Goal: Task Accomplishment & Management: Use online tool/utility

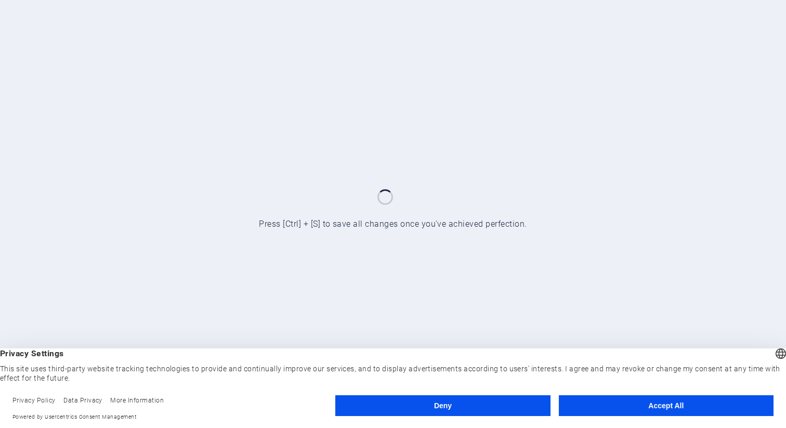
click at [629, 410] on button "Accept All" at bounding box center [666, 405] width 215 height 21
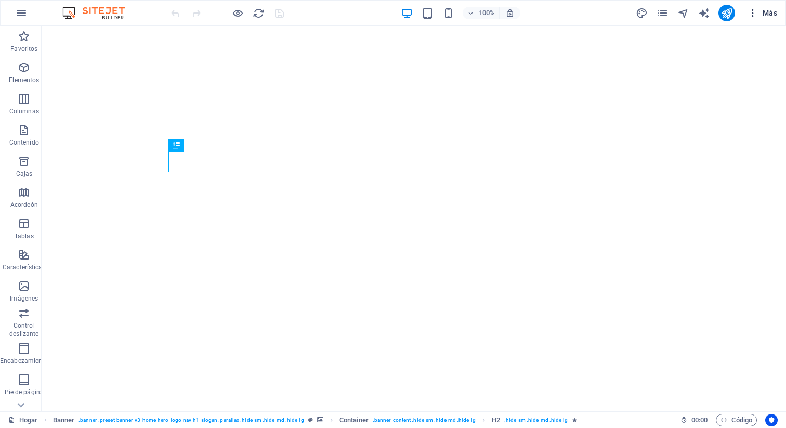
click at [768, 16] on font "Más" at bounding box center [770, 13] width 15 height 8
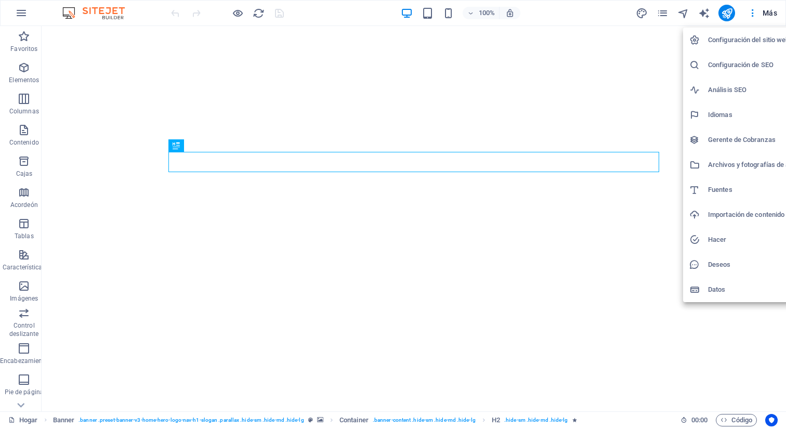
click at [19, 17] on div at bounding box center [393, 214] width 786 height 428
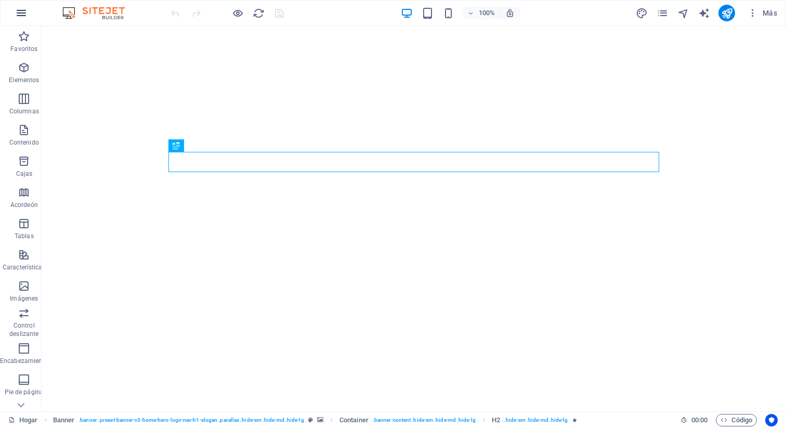
click at [20, 11] on icon "button" at bounding box center [21, 13] width 12 height 12
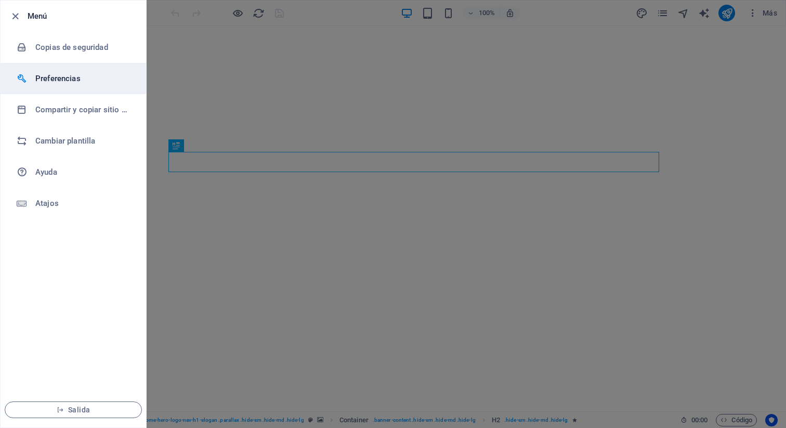
click at [48, 74] on font "Preferencias" at bounding box center [57, 78] width 45 height 9
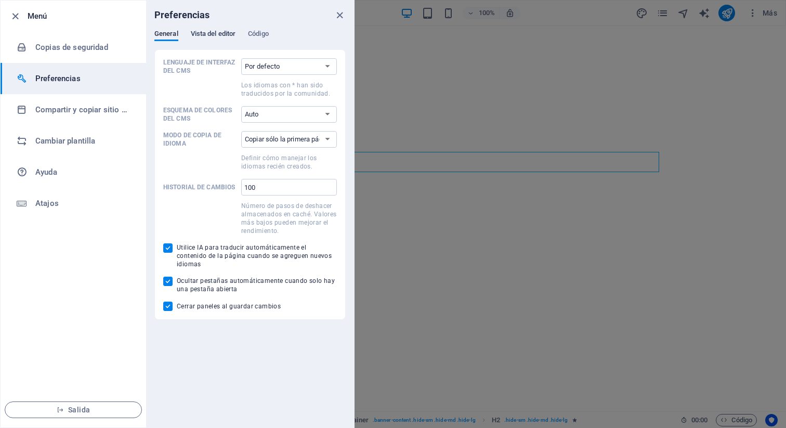
click at [219, 33] on font "Vista del editor" at bounding box center [213, 34] width 45 height 8
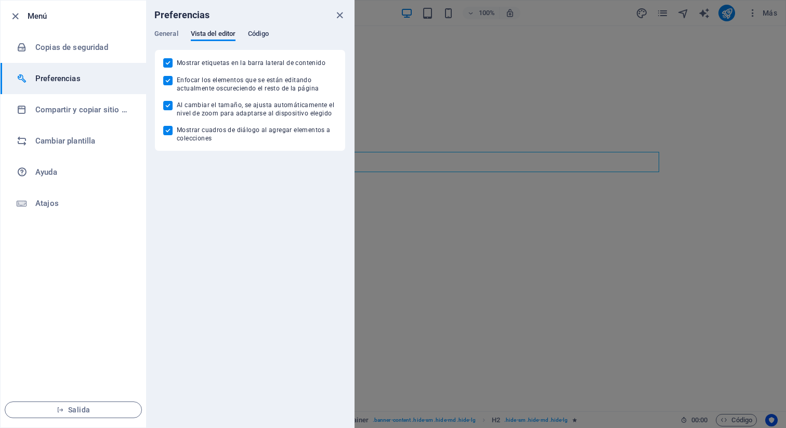
click at [257, 33] on font "Código" at bounding box center [258, 34] width 21 height 8
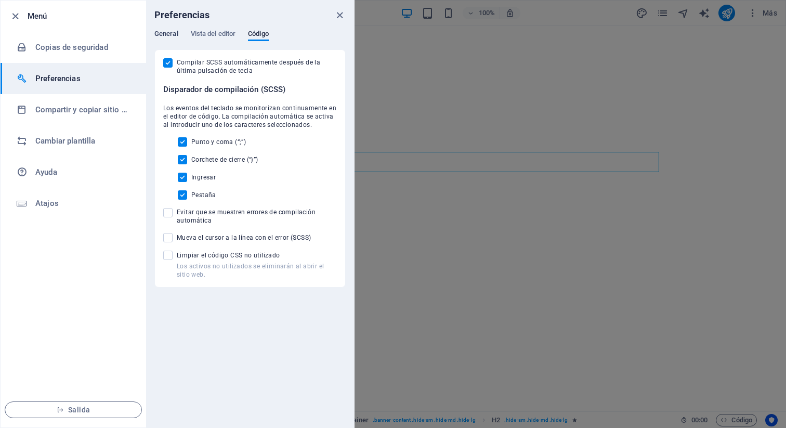
click at [164, 36] on font "General" at bounding box center [166, 34] width 24 height 8
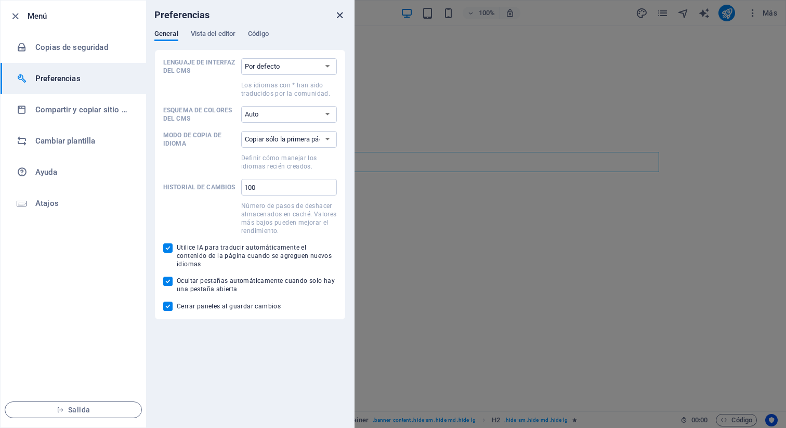
click at [341, 16] on icon "cerca" at bounding box center [340, 15] width 12 height 12
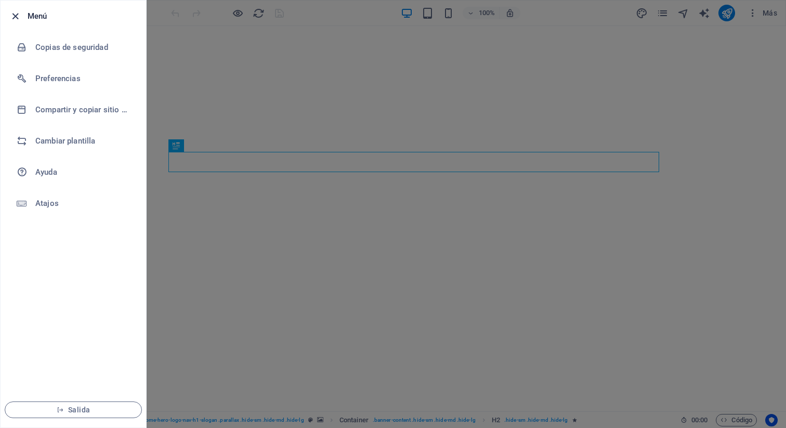
click at [15, 16] on icon "button" at bounding box center [15, 16] width 12 height 12
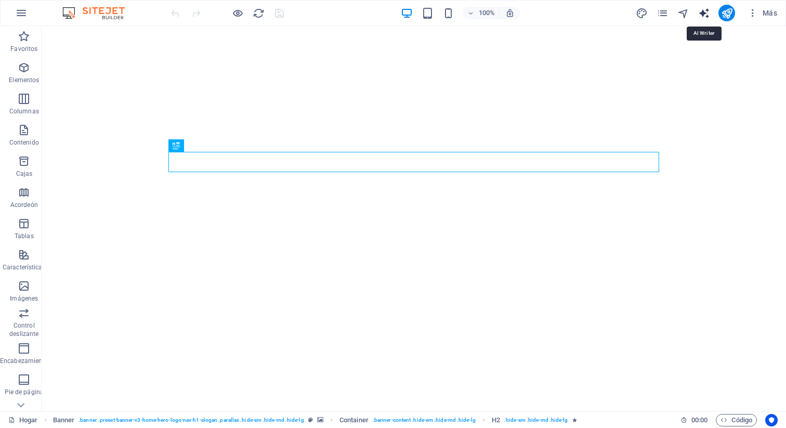
click at [706, 12] on icon "generador de texto" at bounding box center [704, 13] width 12 height 12
select select "English"
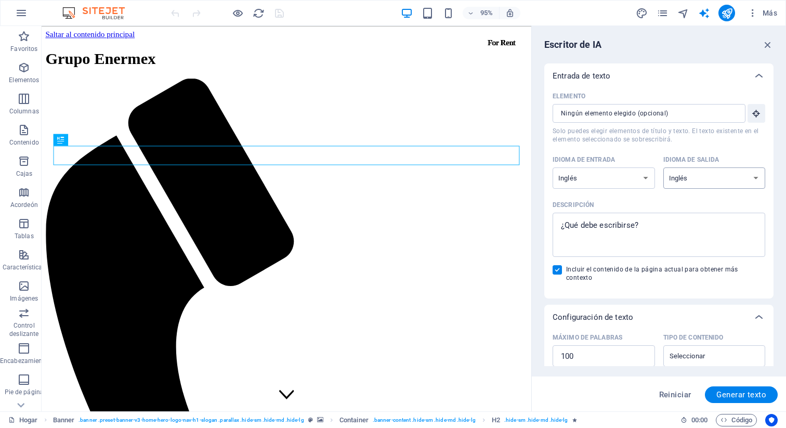
click at [697, 173] on select "albanés árabe armenio Awadhi azerbaiyano baskir vasco bielorruso bengalí Bhojpu…" at bounding box center [714, 177] width 102 height 21
